Goal: Transaction & Acquisition: Purchase product/service

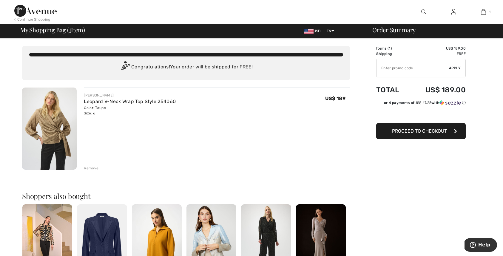
click at [419, 128] on button "Proceed to Checkout" at bounding box center [422, 131] width 90 height 16
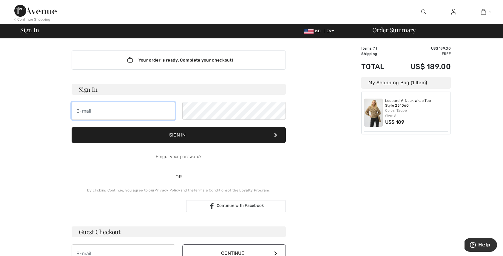
type input "[EMAIL_ADDRESS][DOMAIN_NAME]"
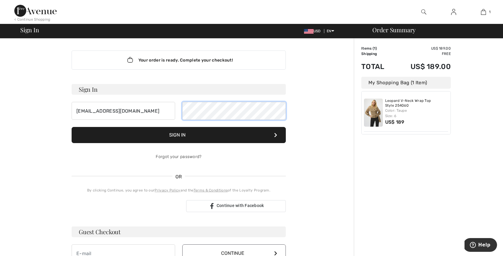
click at [179, 135] on button "Sign In" at bounding box center [179, 135] width 214 height 16
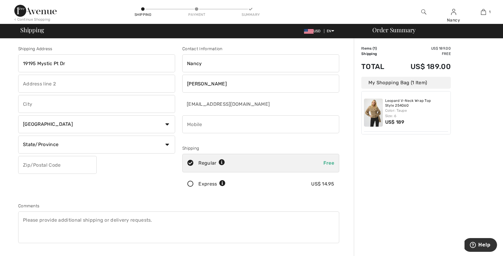
type input "19195 Mystic Pt Dr"
click at [26, 83] on input "P-6" at bounding box center [96, 84] width 157 height 18
type input "PH-6"
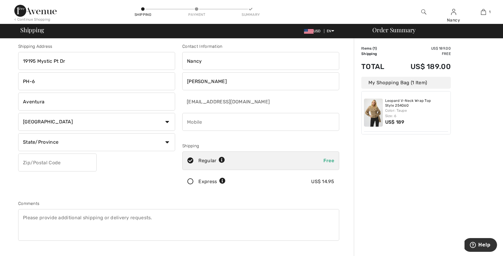
scroll to position [2, 0]
type input "Aventura"
select select "US"
select select "FL"
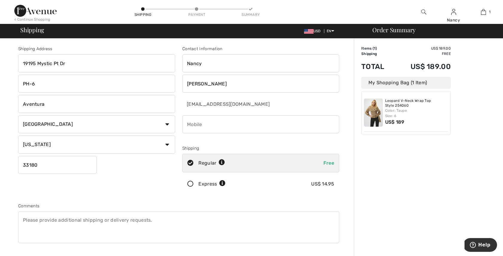
scroll to position [0, 0]
type input "33180"
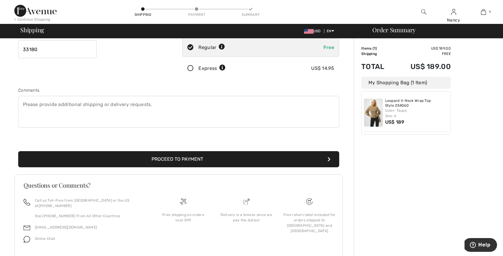
scroll to position [118, 0]
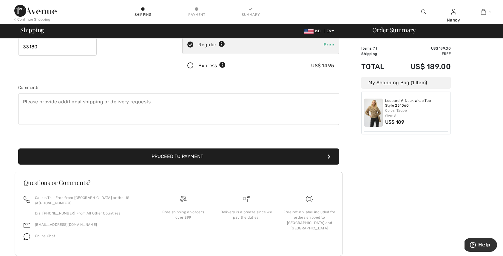
type input "3059755045"
click at [172, 156] on button "Proceed to Payment" at bounding box center [178, 156] width 321 height 16
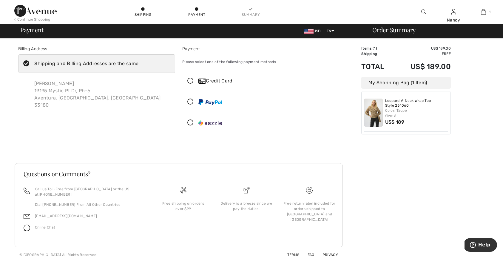
click at [192, 123] on icon at bounding box center [191, 123] width 16 height 6
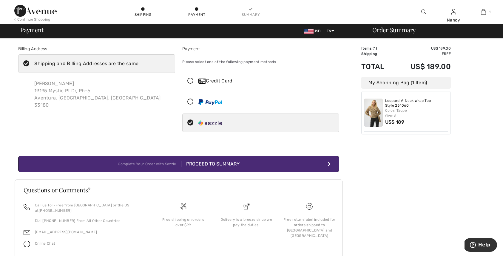
scroll to position [1, 0]
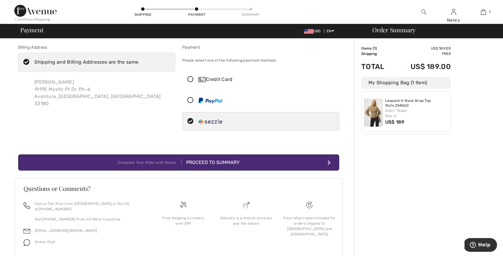
click at [204, 161] on div "Proceed to Summary" at bounding box center [211, 162] width 58 height 7
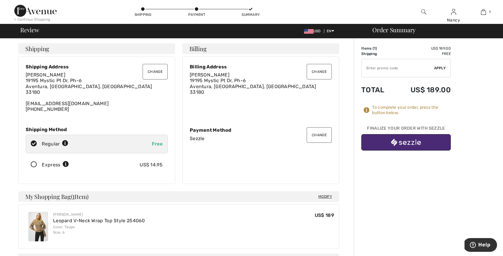
click at [430, 138] on button "button" at bounding box center [407, 142] width 90 height 16
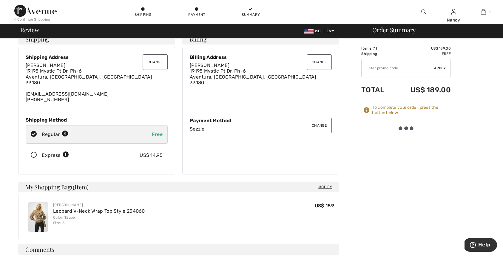
scroll to position [11, 0]
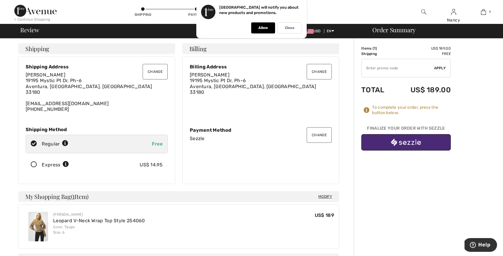
click at [402, 145] on img "button" at bounding box center [406, 142] width 30 height 7
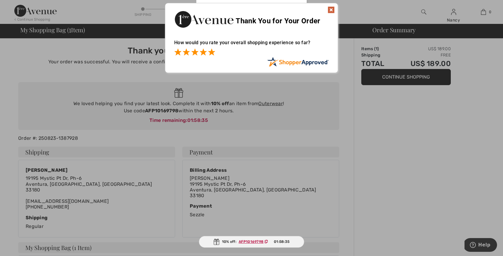
click at [212, 51] on span at bounding box center [211, 51] width 7 height 7
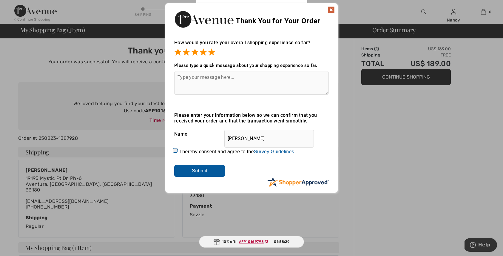
drag, startPoint x: 176, startPoint y: 153, endPoint x: 176, endPoint y: 160, distance: 6.9
click at [176, 153] on input "I hereby consent and agree to the By submitting a review, you grant permission …" at bounding box center [176, 151] width 4 height 4
checkbox input "true"
click at [200, 173] on input "Submit" at bounding box center [199, 171] width 51 height 12
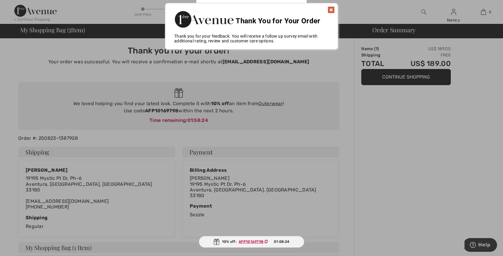
click at [331, 8] on img at bounding box center [331, 9] width 7 height 7
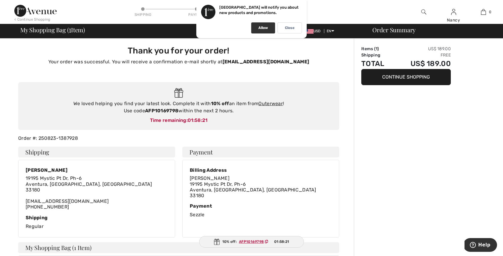
click at [268, 25] on div "Allow" at bounding box center [263, 27] width 24 height 11
